Goal: Transaction & Acquisition: Purchase product/service

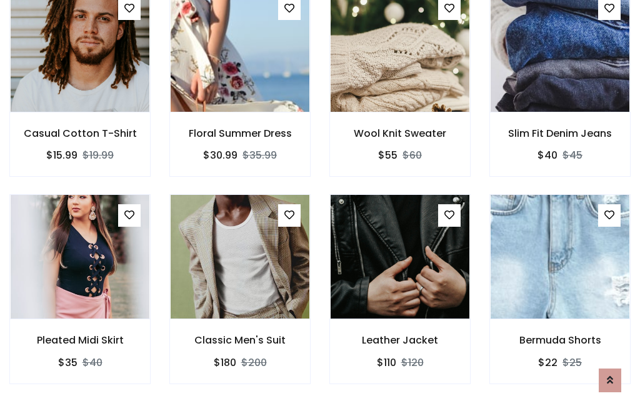
click at [320, 205] on div "Leather Jacket $110 $120" at bounding box center [400, 297] width 160 height 207
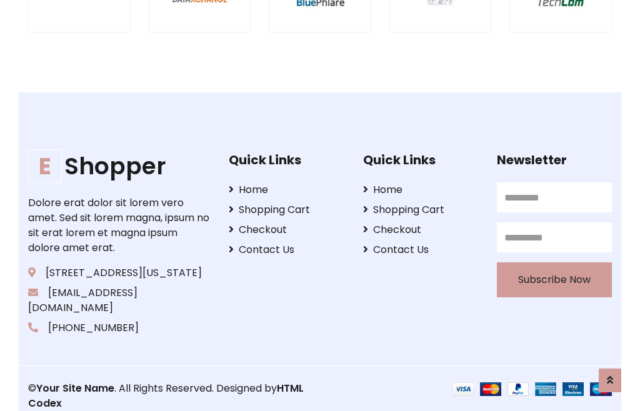
scroll to position [2380, 0]
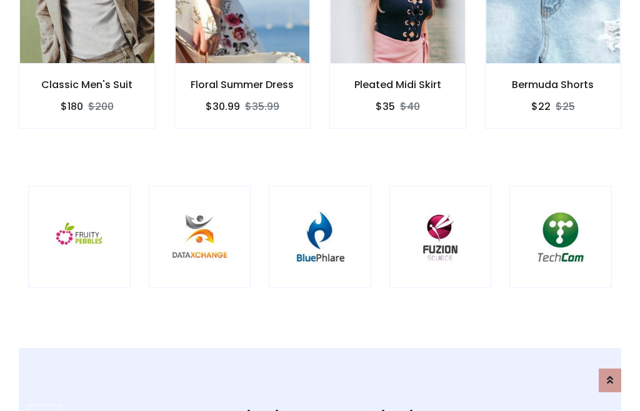
click at [320, 206] on img at bounding box center [319, 237] width 71 height 71
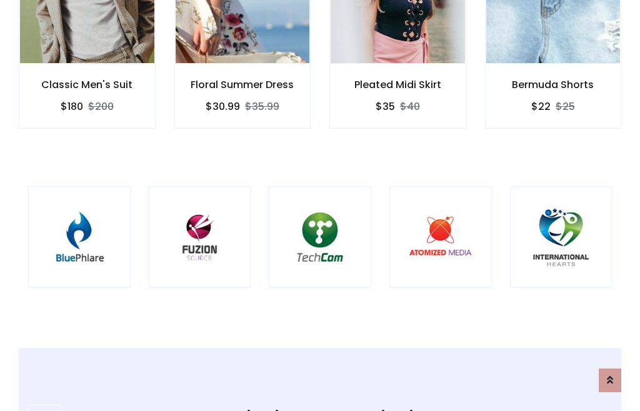
click at [320, 206] on img at bounding box center [319, 237] width 71 height 71
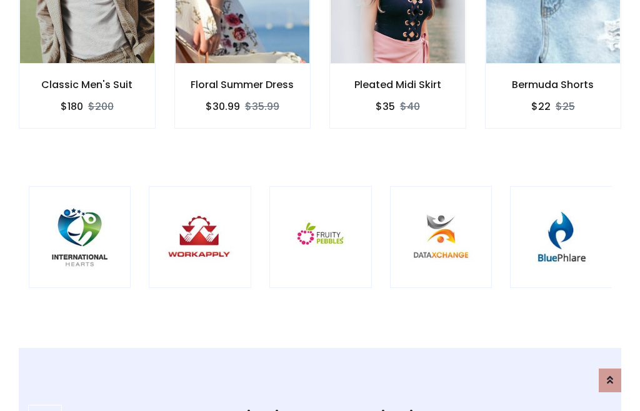
click at [320, 206] on img at bounding box center [320, 237] width 71 height 71
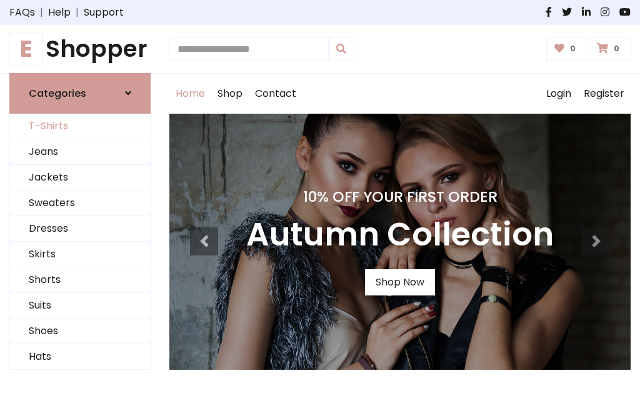
click at [80, 126] on link "T-Shirts" at bounding box center [80, 127] width 140 height 26
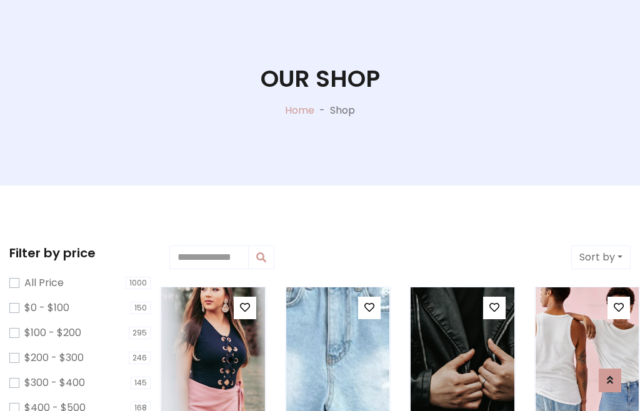
scroll to position [64, 0]
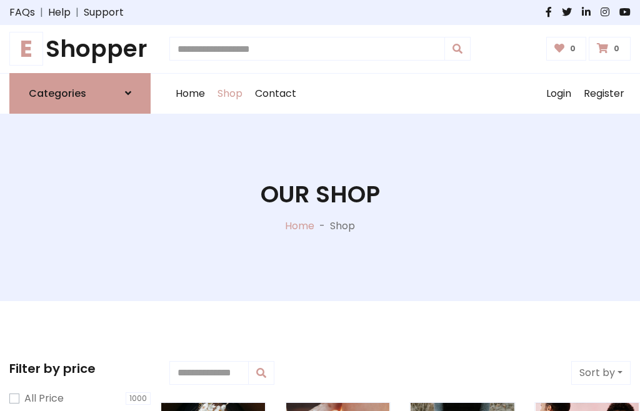
click at [80, 49] on h1 "E Shopper" at bounding box center [79, 49] width 141 height 28
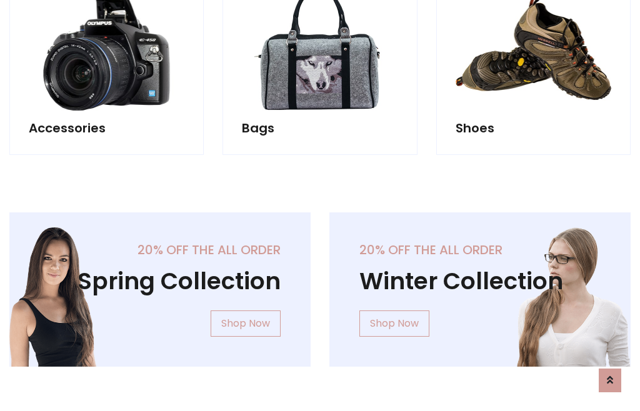
scroll to position [1215, 0]
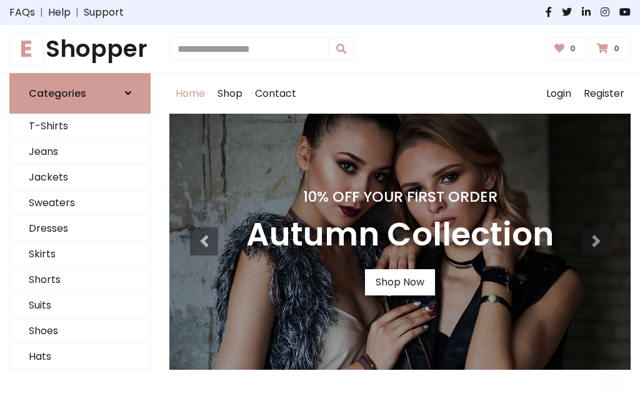
scroll to position [410, 0]
